Goal: Task Accomplishment & Management: Complete application form

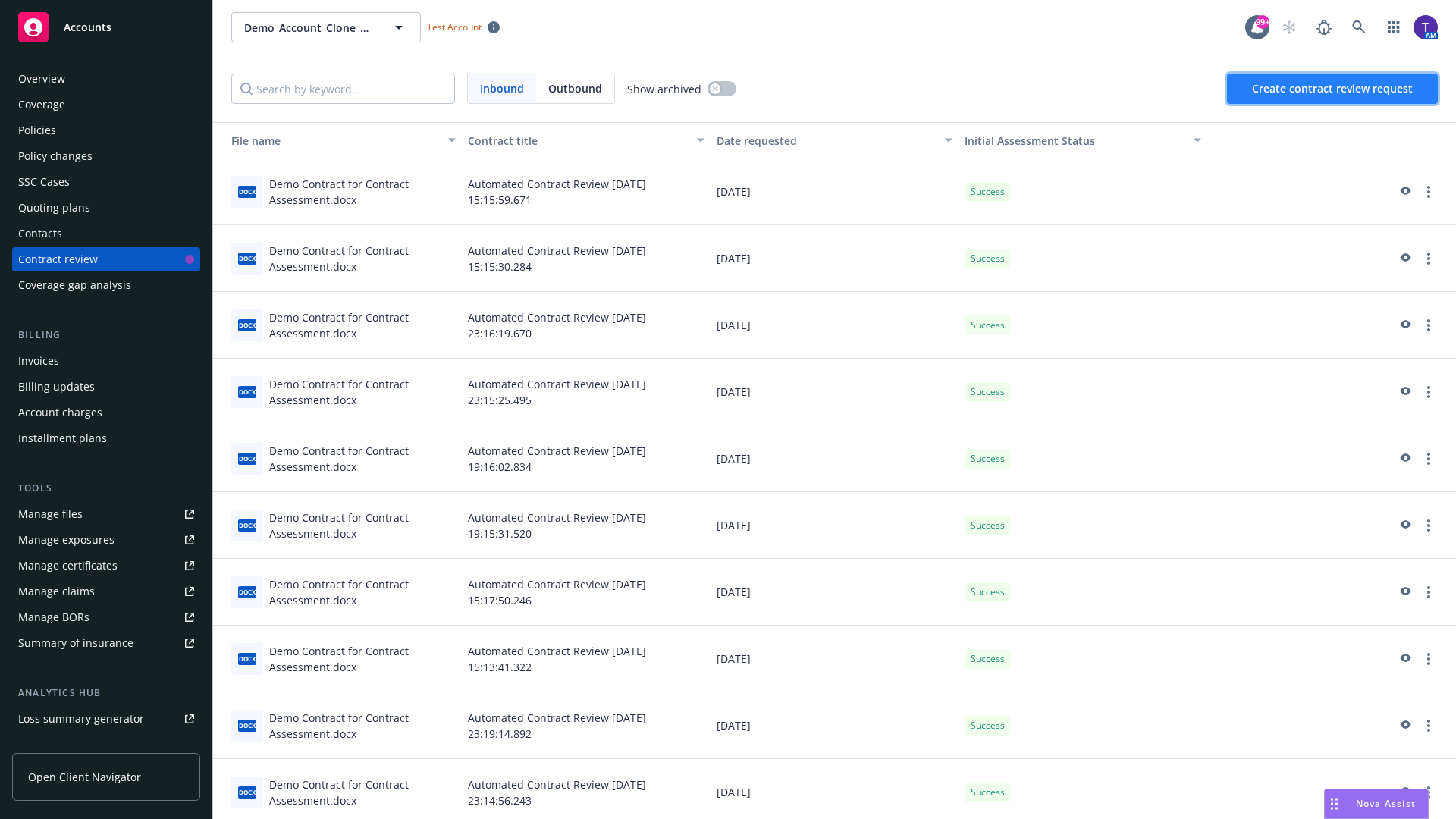
click at [1333, 89] on span "Create contract review request" at bounding box center [1332, 88] width 160 height 15
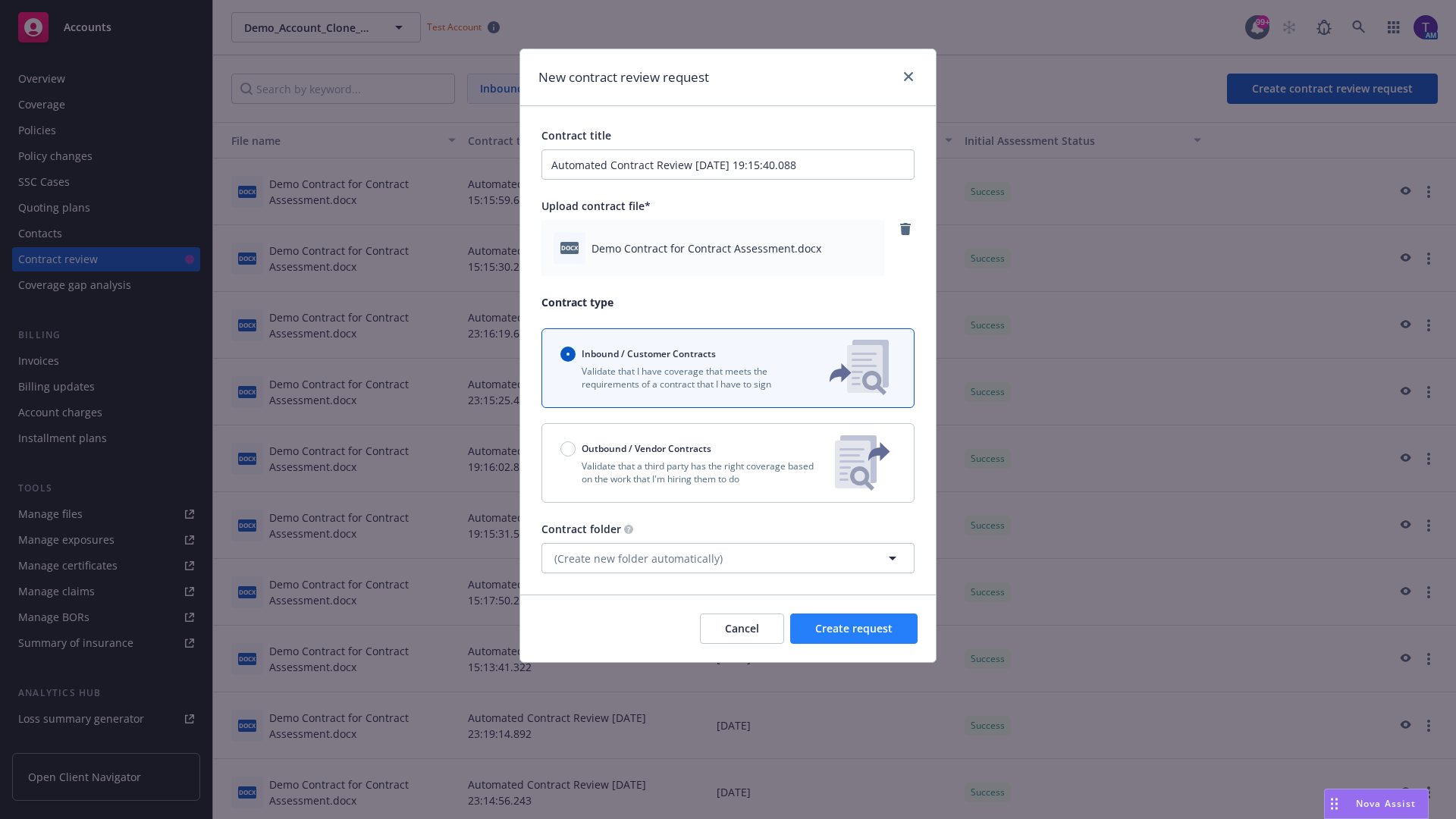
type input "Automated Contract Review [DATE] 19:15:40.088"
click at [853, 629] on span "Create request" at bounding box center [853, 628] width 77 height 15
